Goal: Find specific page/section: Find specific page/section

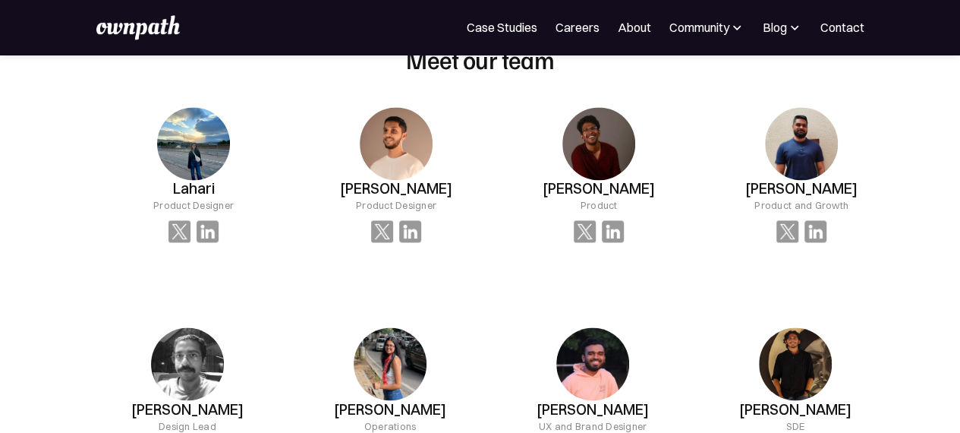
scroll to position [987, 0]
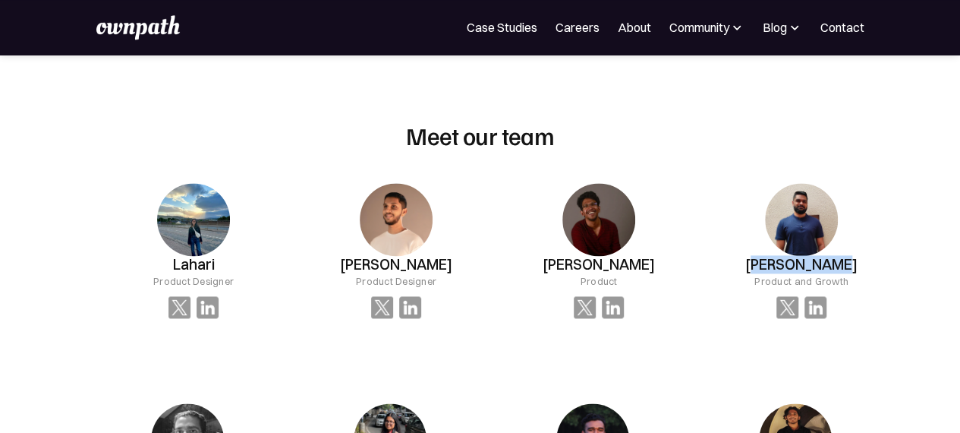
drag, startPoint x: 776, startPoint y: 263, endPoint x: 849, endPoint y: 262, distance: 72.9
click at [289, 262] on div "[PERSON_NAME] Product and Growth" at bounding box center [194, 251] width 191 height 184
drag, startPoint x: 849, startPoint y: 262, endPoint x: 765, endPoint y: 266, distance: 83.6
click at [289, 266] on div "[PERSON_NAME] Product and Growth" at bounding box center [194, 251] width 191 height 184
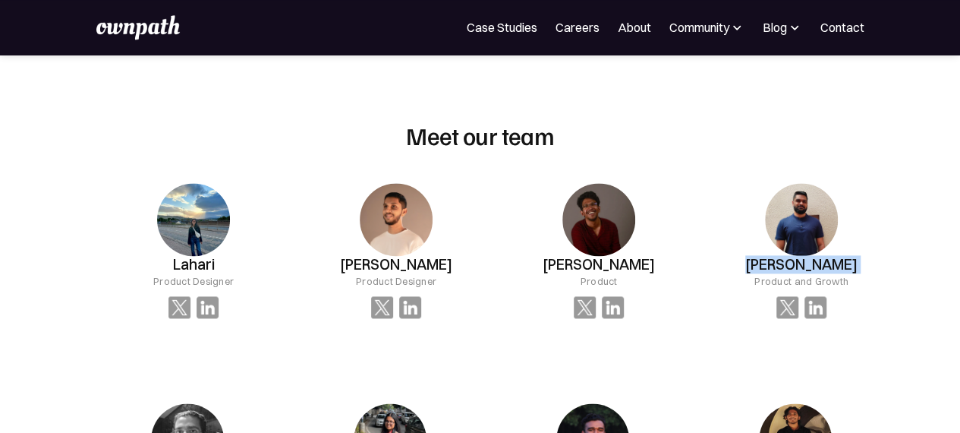
click at [214, 266] on h3 "[PERSON_NAME]" at bounding box center [193, 264] width 42 height 17
drag, startPoint x: 828, startPoint y: 266, endPoint x: 797, endPoint y: 274, distance: 32.0
click at [234, 274] on div "[PERSON_NAME] Product and Growth" at bounding box center [193, 272] width 80 height 33
click at [234, 274] on div "Product and Growth" at bounding box center [193, 280] width 80 height 15
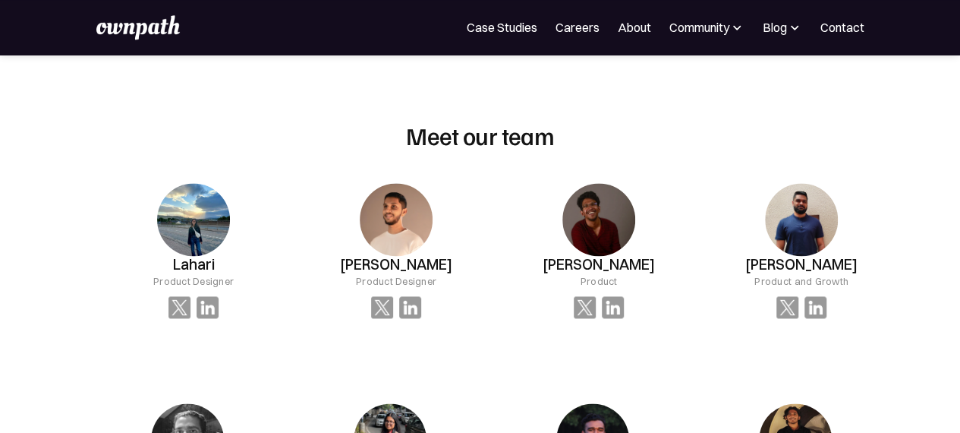
scroll to position [1139, 0]
